Goal: Task Accomplishment & Management: Use online tool/utility

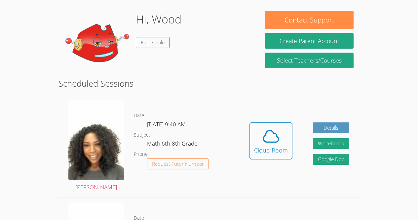
scroll to position [97, 0]
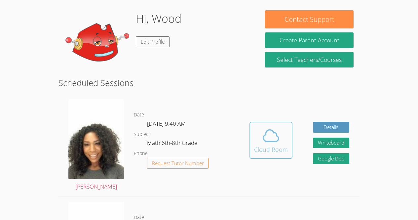
click at [258, 136] on span at bounding box center [271, 135] width 34 height 18
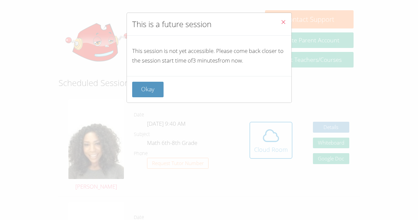
click at [258, 136] on div "This is a future session This session is not yet accessible. Please come back c…" at bounding box center [209, 110] width 418 height 220
click at [149, 93] on button "Okay" at bounding box center [148, 90] width 32 height 16
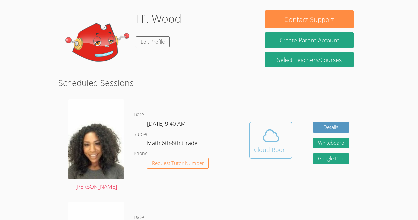
click at [268, 131] on icon at bounding box center [270, 135] width 18 height 18
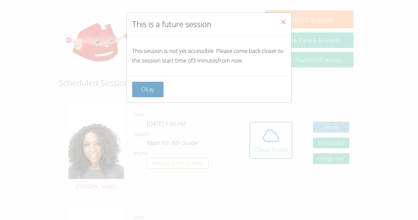
click at [156, 87] on button "Okay" at bounding box center [148, 90] width 32 height 16
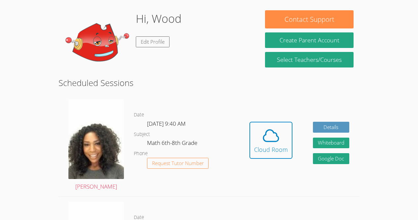
click at [245, 132] on div "Hidden Cloud Room Details Whiteboard Hidden Google Doc" at bounding box center [299, 145] width 120 height 102
click at [255, 135] on span at bounding box center [271, 135] width 34 height 18
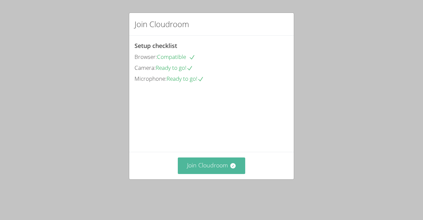
click at [226, 173] on button "Join Cloudroom" at bounding box center [212, 165] width 68 height 16
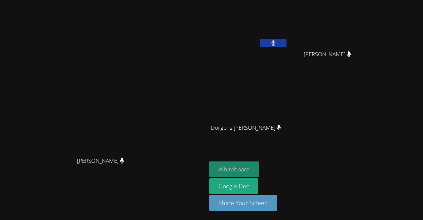
click at [259, 162] on button "Whiteboard" at bounding box center [234, 169] width 50 height 16
